Goal: Navigation & Orientation: Find specific page/section

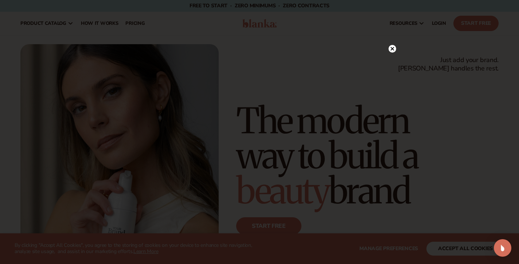
click at [392, 50] on circle at bounding box center [393, 49] width 8 height 8
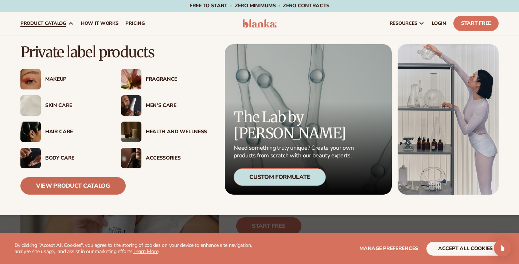
click at [59, 188] on link "View Product Catalog" at bounding box center [72, 186] width 105 height 18
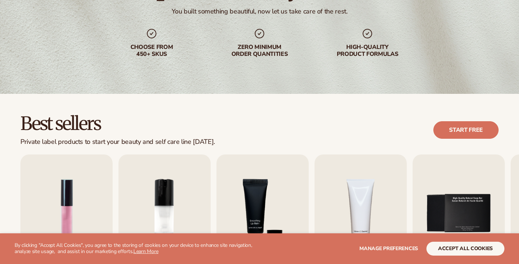
scroll to position [223, 0]
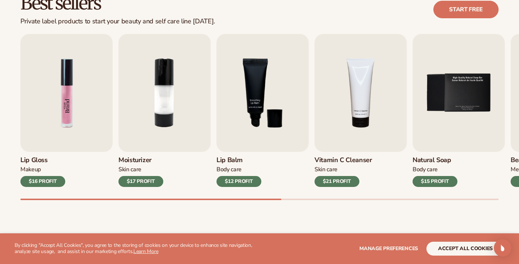
click at [81, 123] on img "1 / 9" at bounding box center [66, 93] width 92 height 118
click at [38, 180] on div "$16 PROFIT" at bounding box center [42, 181] width 45 height 11
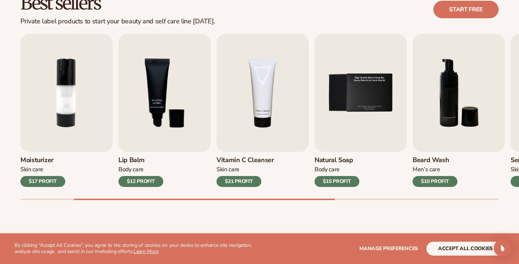
click at [235, 12] on div "Best sellers Private label products to start your beauty and self care line tod…" at bounding box center [259, 9] width 479 height 31
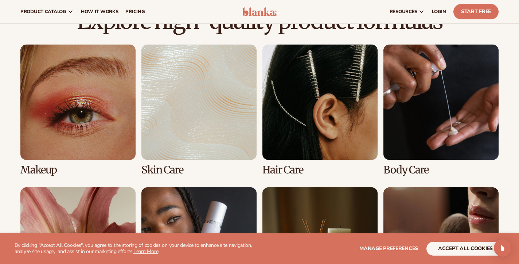
scroll to position [487, 0]
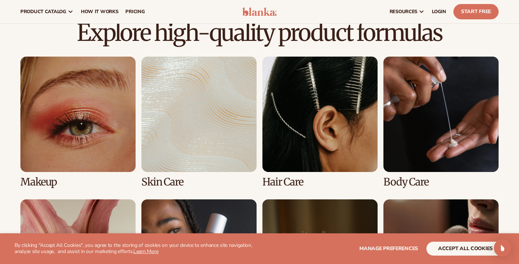
click at [100, 139] on link "1 / 8" at bounding box center [77, 122] width 115 height 131
click at [66, 157] on link "1 / 8" at bounding box center [77, 122] width 115 height 131
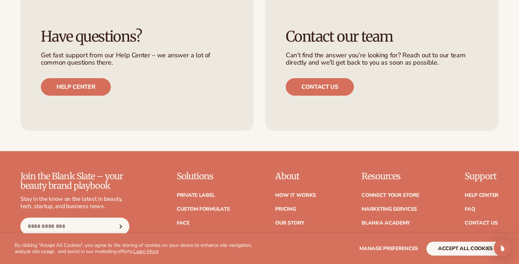
scroll to position [1338, 0]
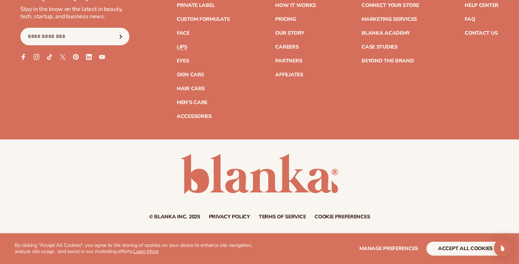
click at [186, 48] on link "Lips" at bounding box center [182, 47] width 11 height 5
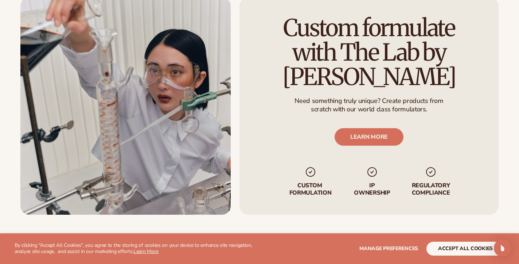
scroll to position [1154, 0]
